Goal: Share content

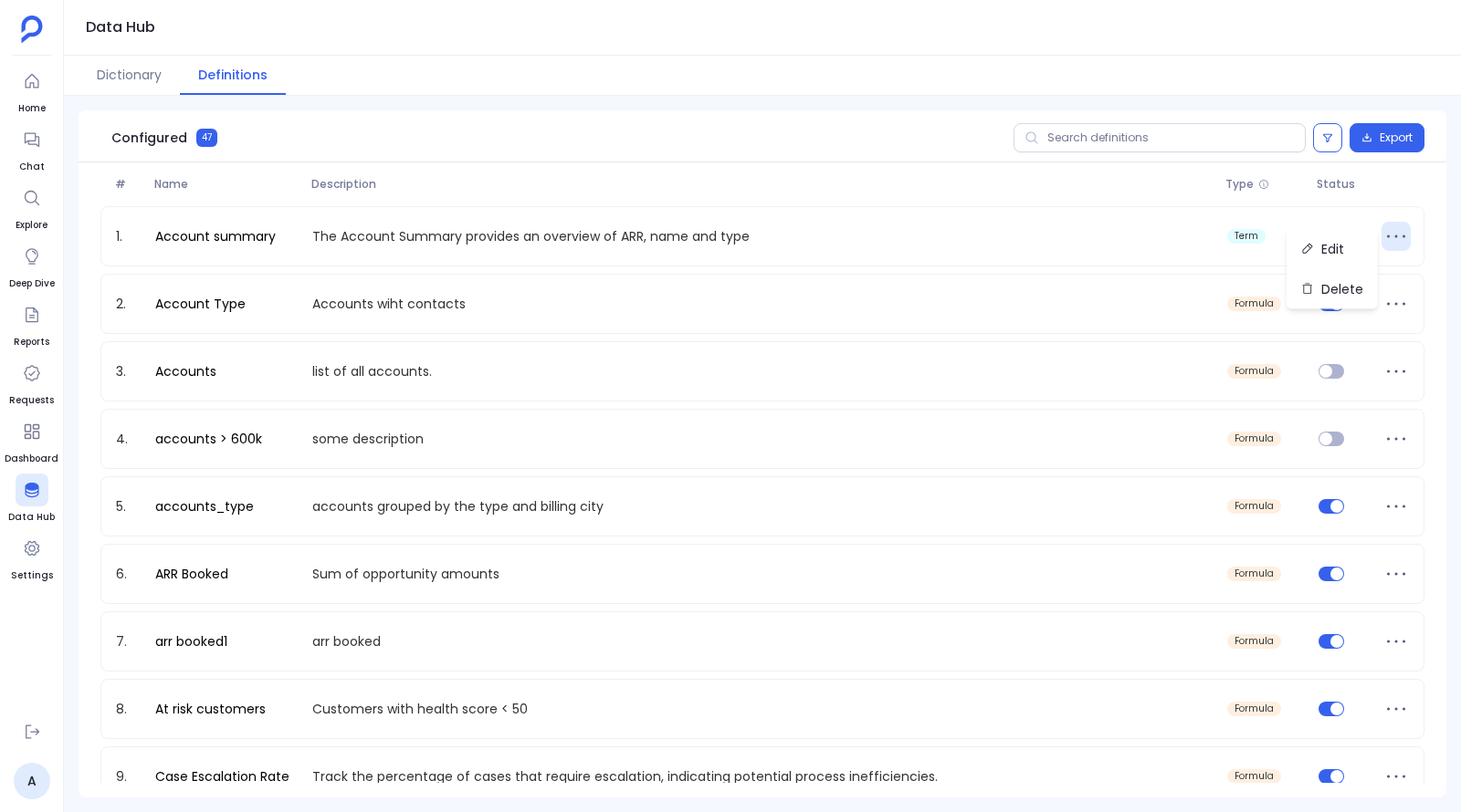
click at [27, 145] on icon at bounding box center [32, 139] width 18 height 18
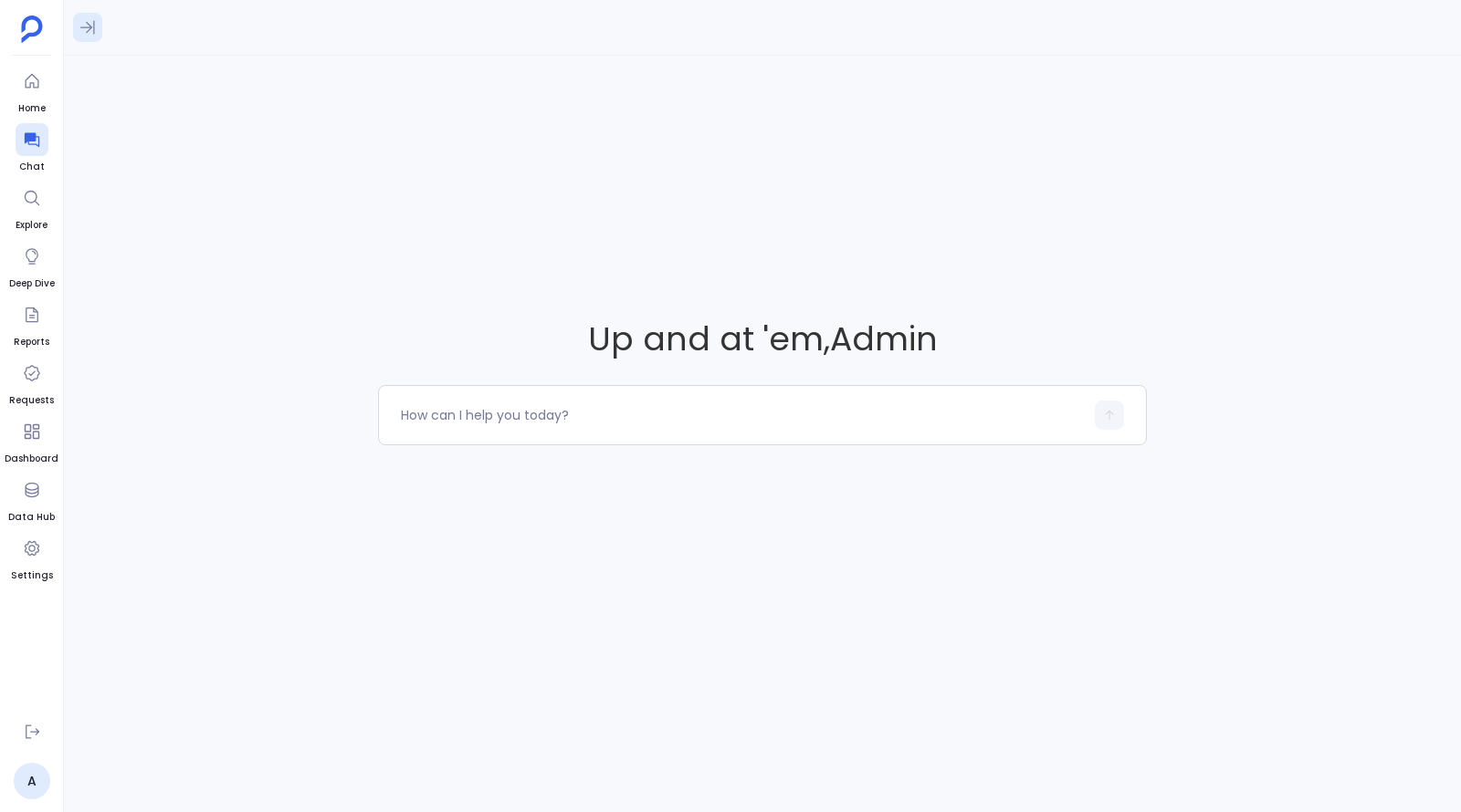
click at [96, 35] on button at bounding box center [88, 27] width 29 height 29
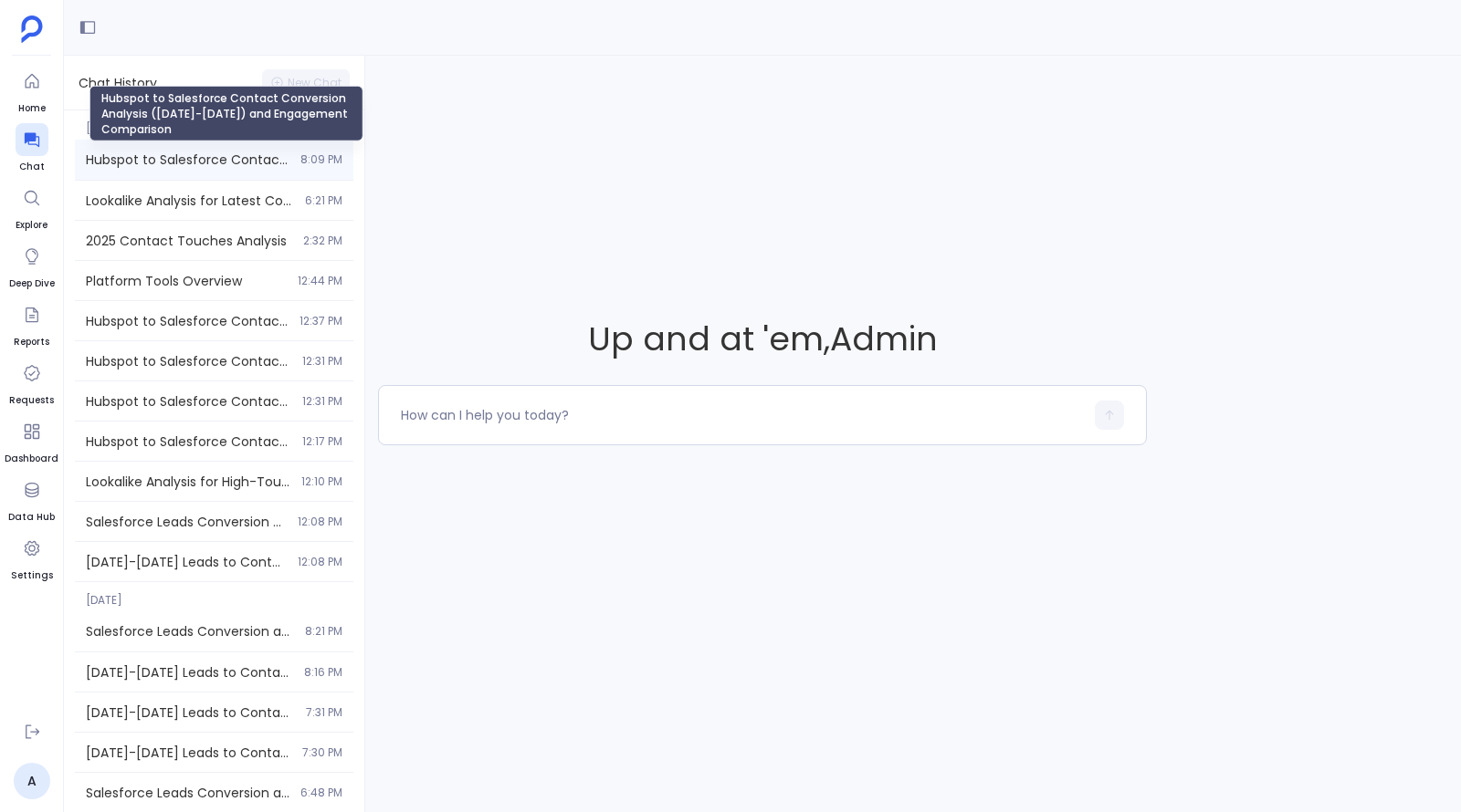
click at [146, 161] on span "Hubspot to Salesforce Contact Conversion Analysis ([DATE]-[DATE]) and Engagemen…" at bounding box center [187, 159] width 203 height 18
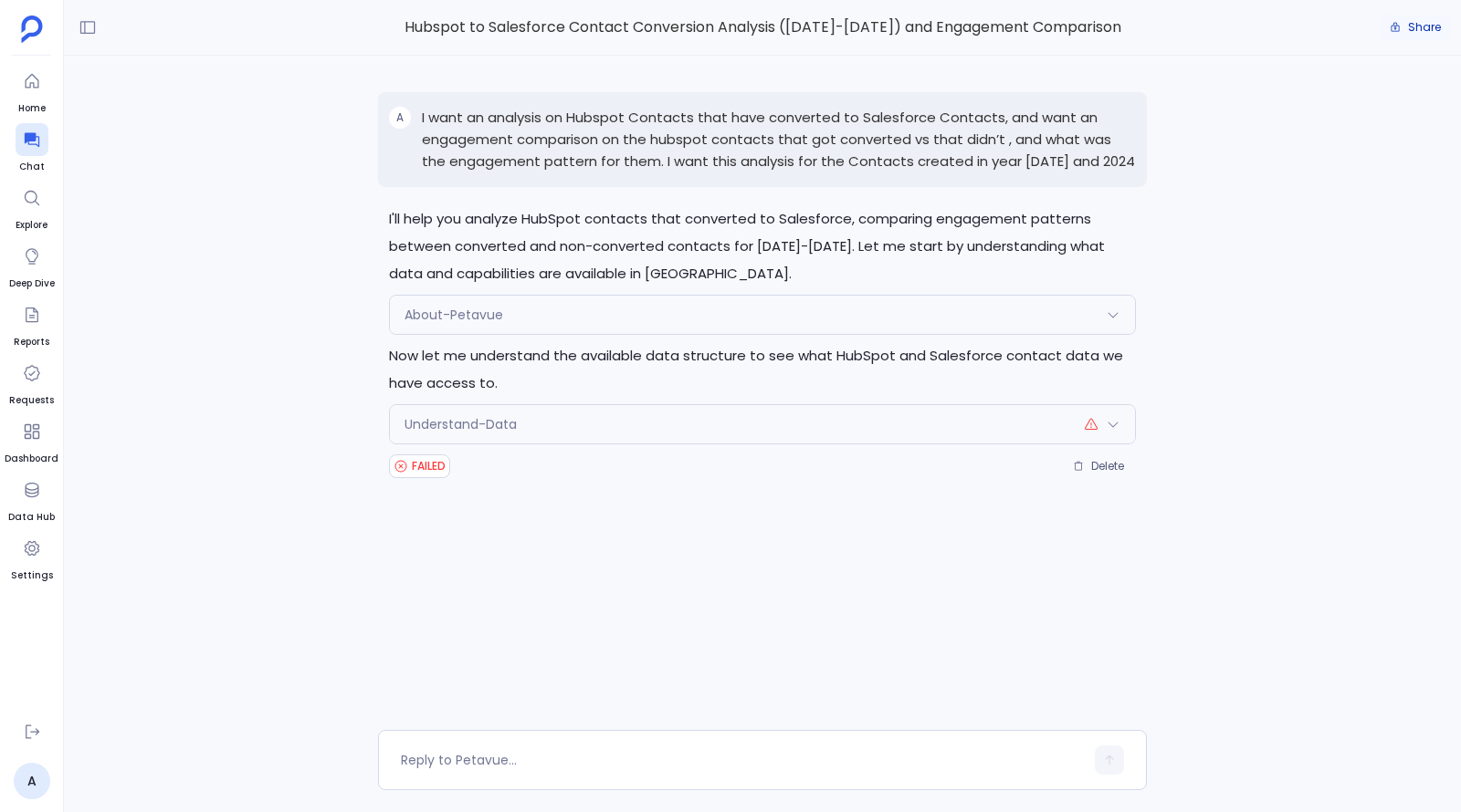
click at [1406, 26] on button "Share" at bounding box center [1416, 27] width 73 height 26
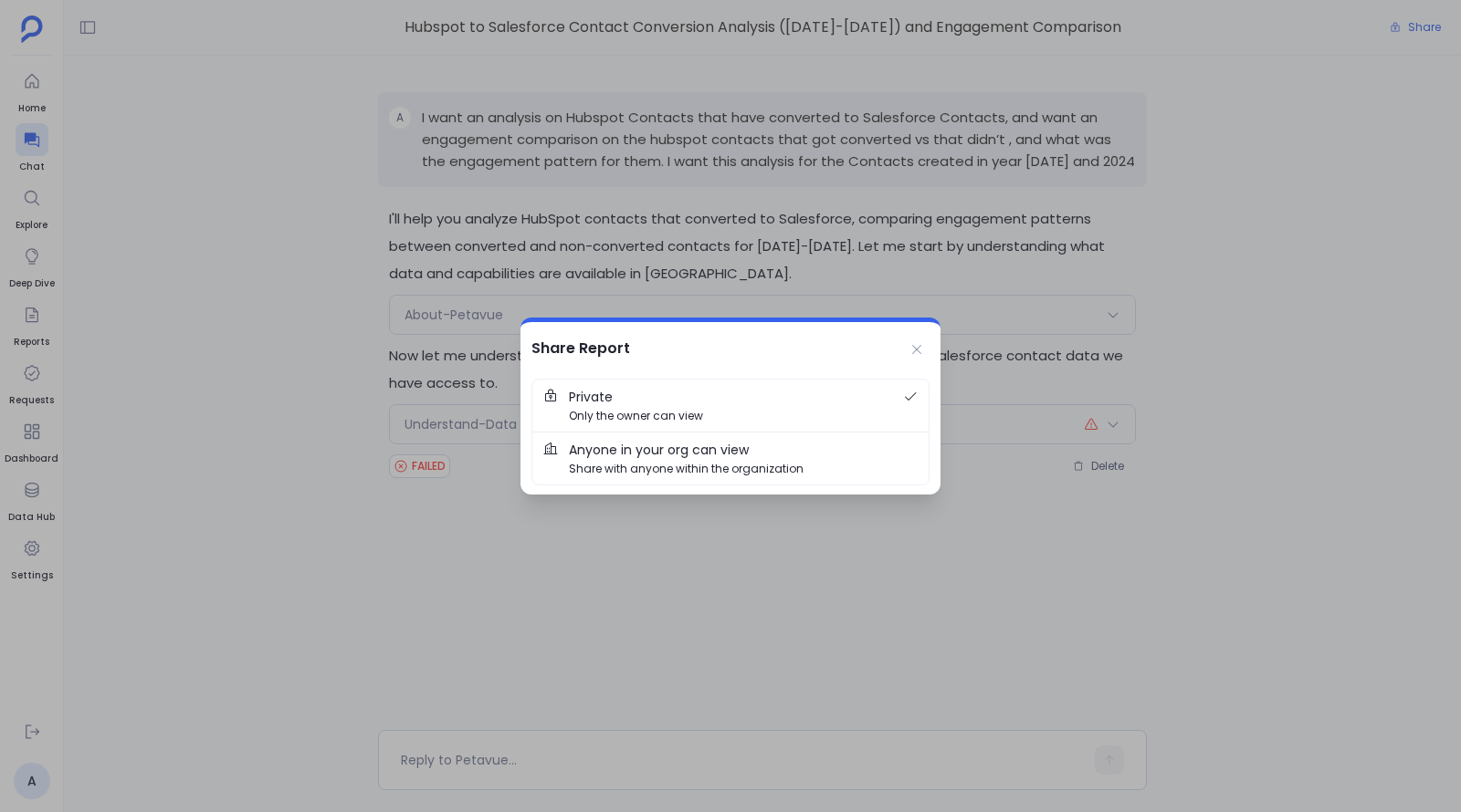
click at [791, 466] on span "Share with anyone within the organization" at bounding box center [685, 468] width 234 height 17
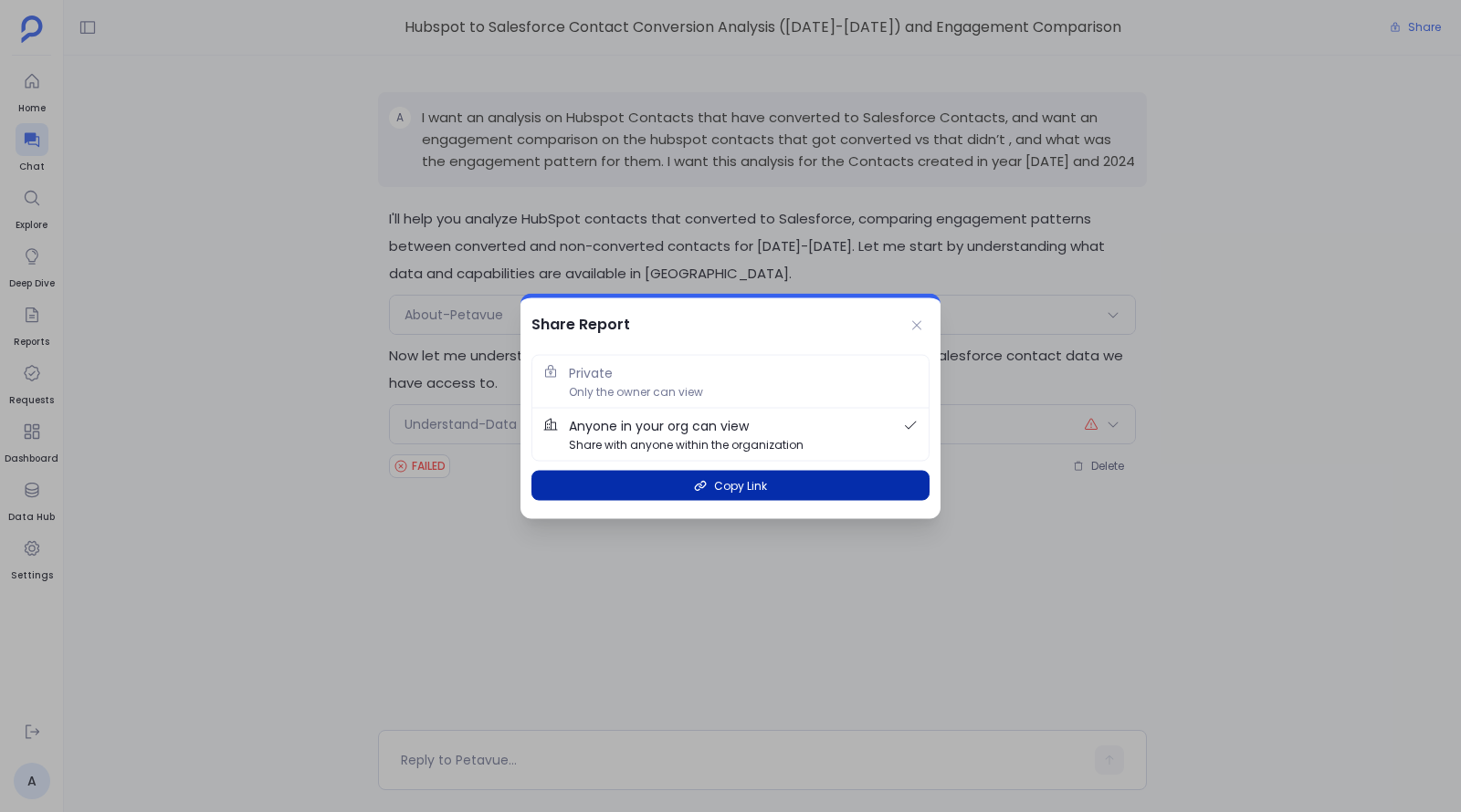
click at [866, 491] on button "Copy Link" at bounding box center [730, 485] width 398 height 30
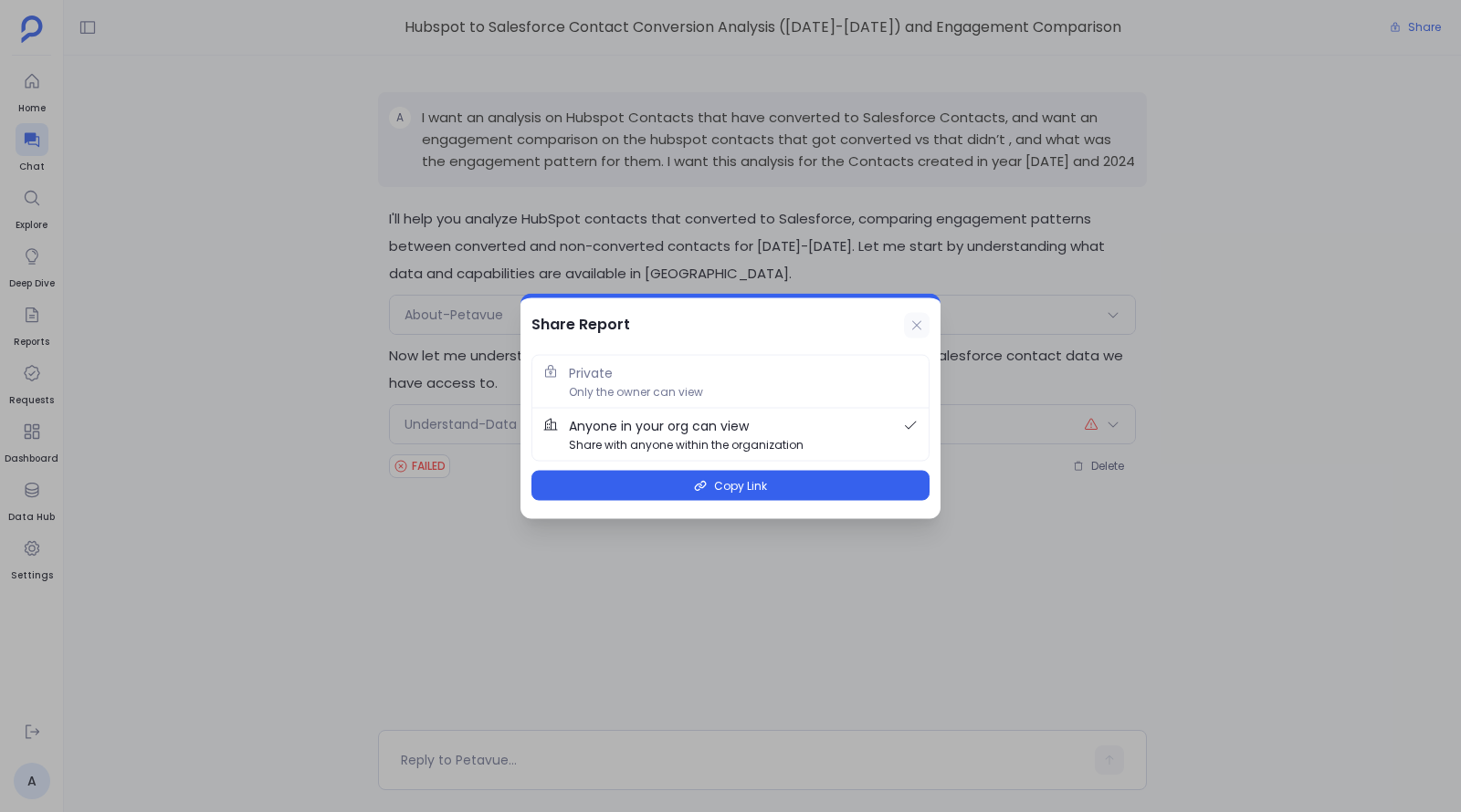
click at [916, 327] on icon at bounding box center [916, 326] width 14 height 14
